Goal: Find specific page/section: Find specific page/section

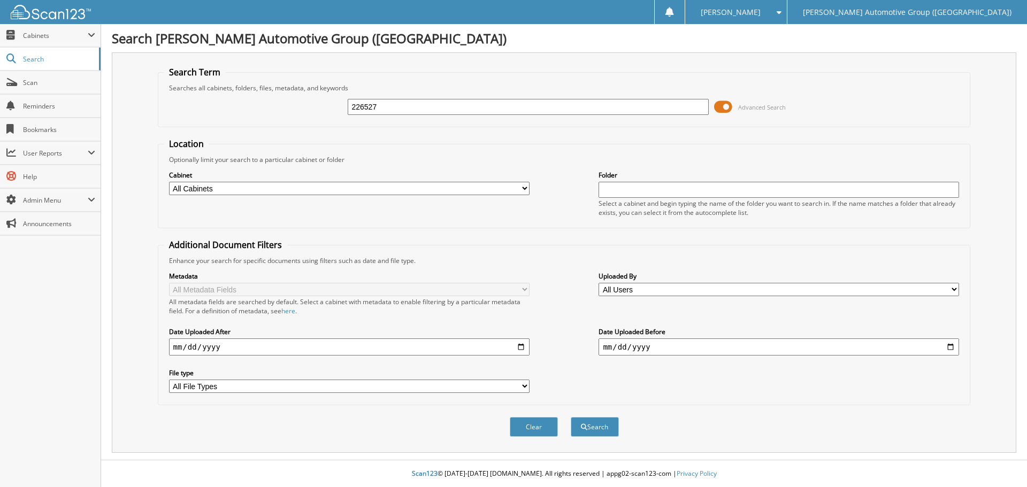
type input "226527"
click at [571, 417] on button "Search" at bounding box center [595, 427] width 48 height 20
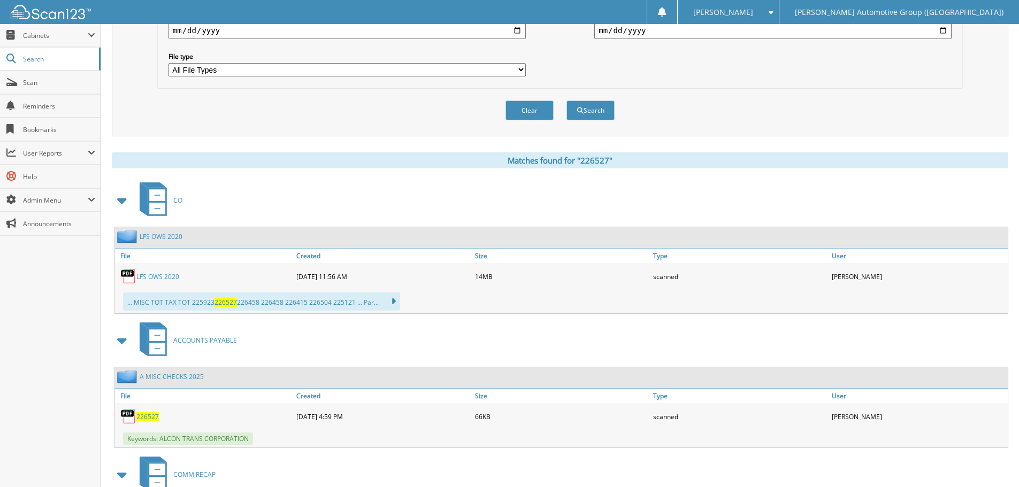
scroll to position [321, 0]
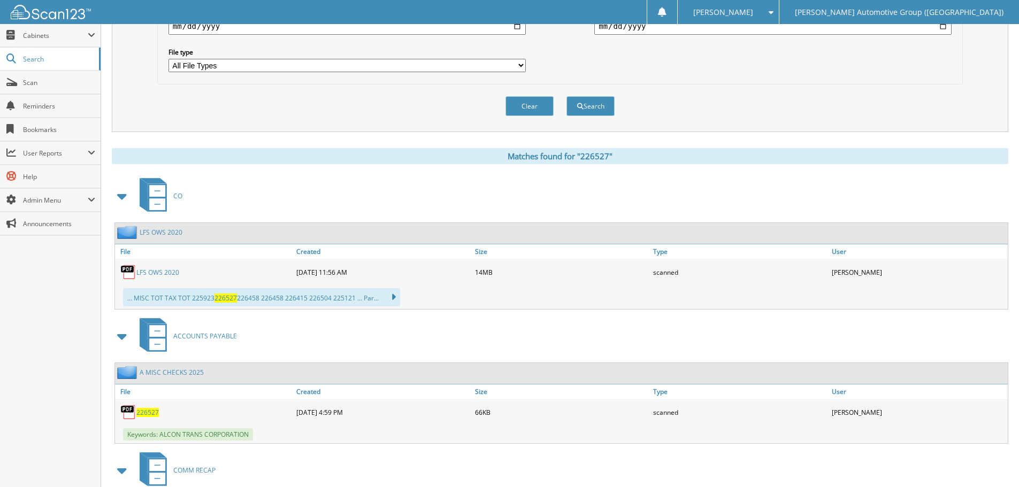
click at [153, 409] on span "226527" at bounding box center [147, 412] width 22 height 9
